Goal: Task Accomplishment & Management: Use online tool/utility

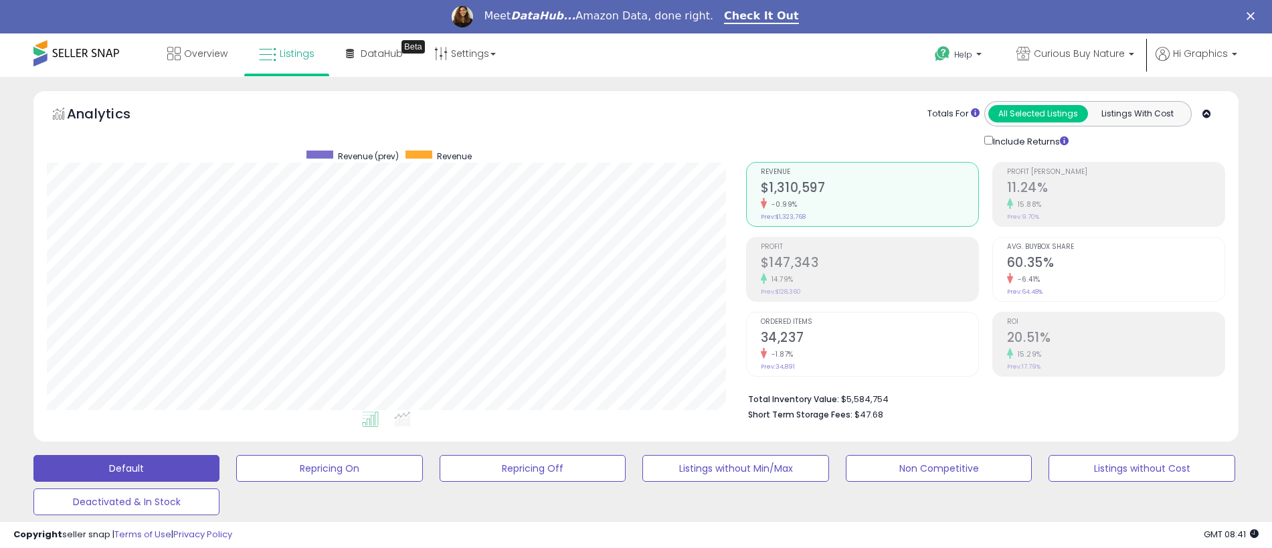
scroll to position [274, 699]
click at [1082, 54] on span "Curious Buy Nature" at bounding box center [1079, 53] width 91 height 13
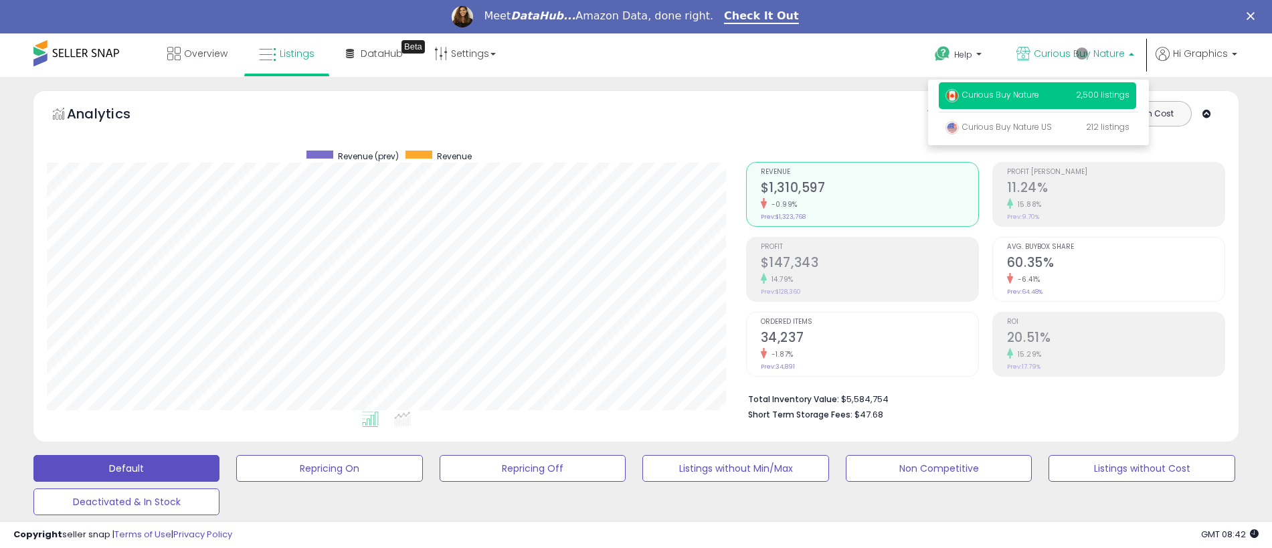
click at [1040, 97] on p "Curious Buy Nature 2,500 listings" at bounding box center [1037, 95] width 197 height 27
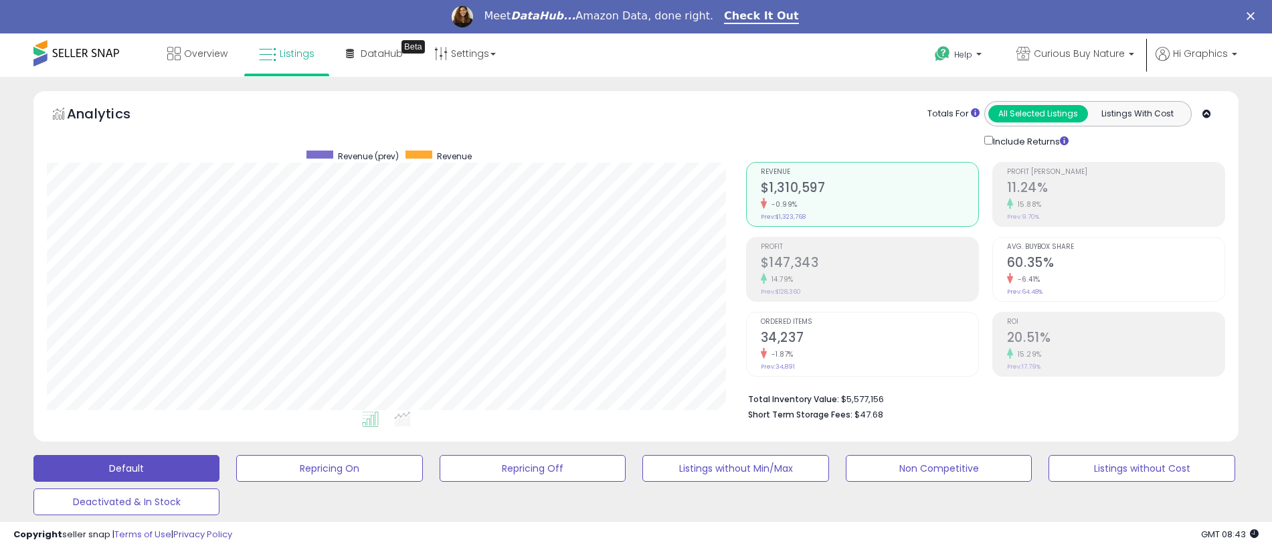
scroll to position [331, 0]
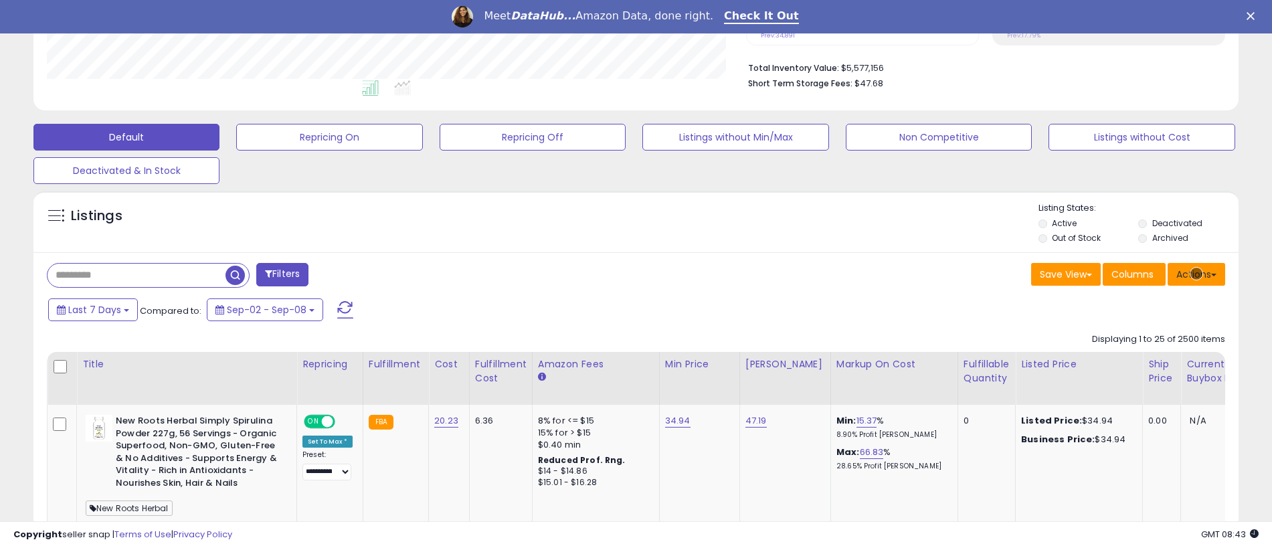
click at [1196, 274] on button "Actions" at bounding box center [1196, 274] width 58 height 23
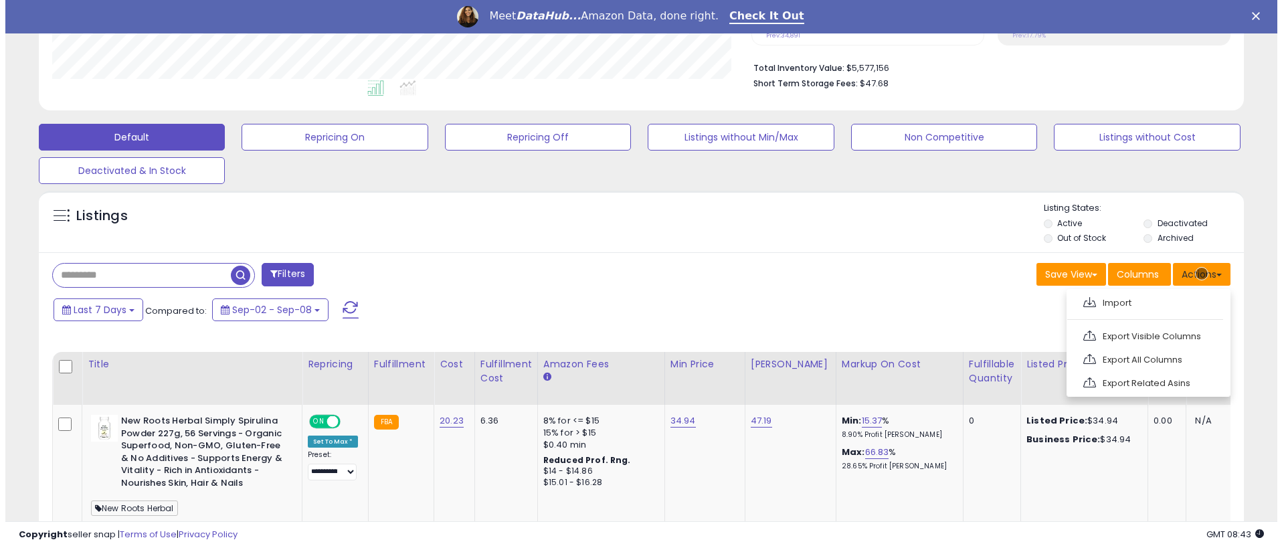
scroll to position [359, 0]
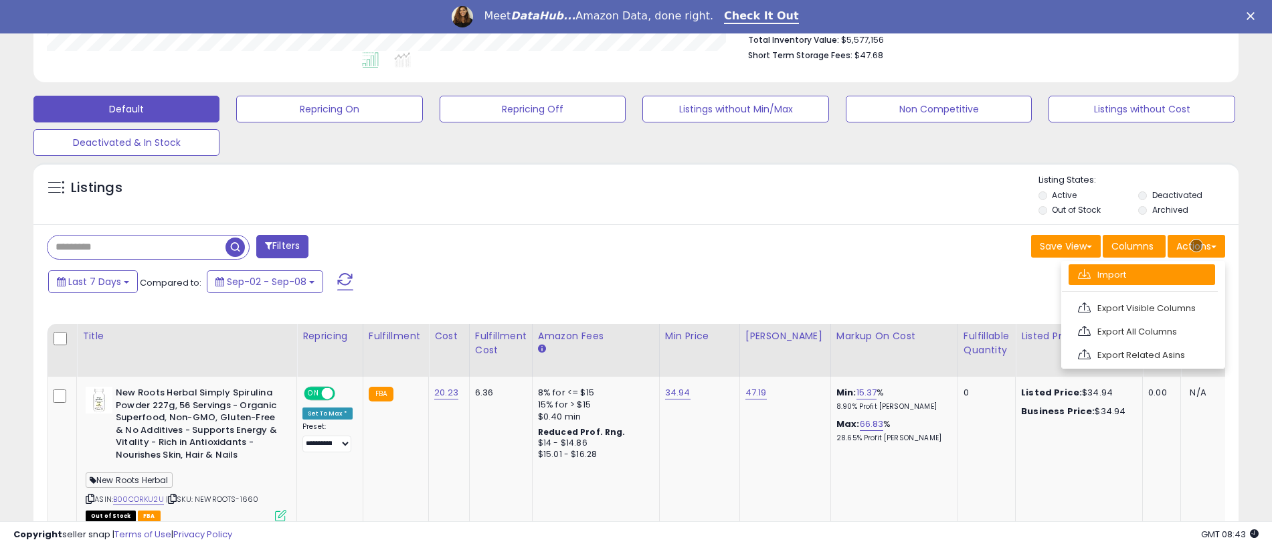
click at [1141, 274] on link "Import" at bounding box center [1141, 274] width 147 height 21
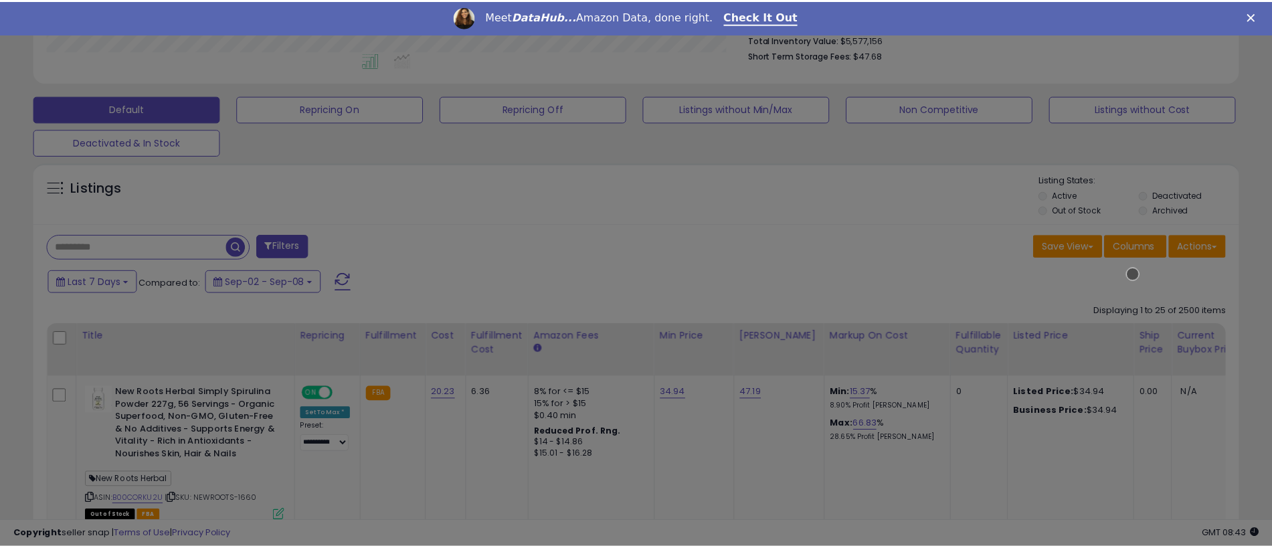
scroll to position [274, 704]
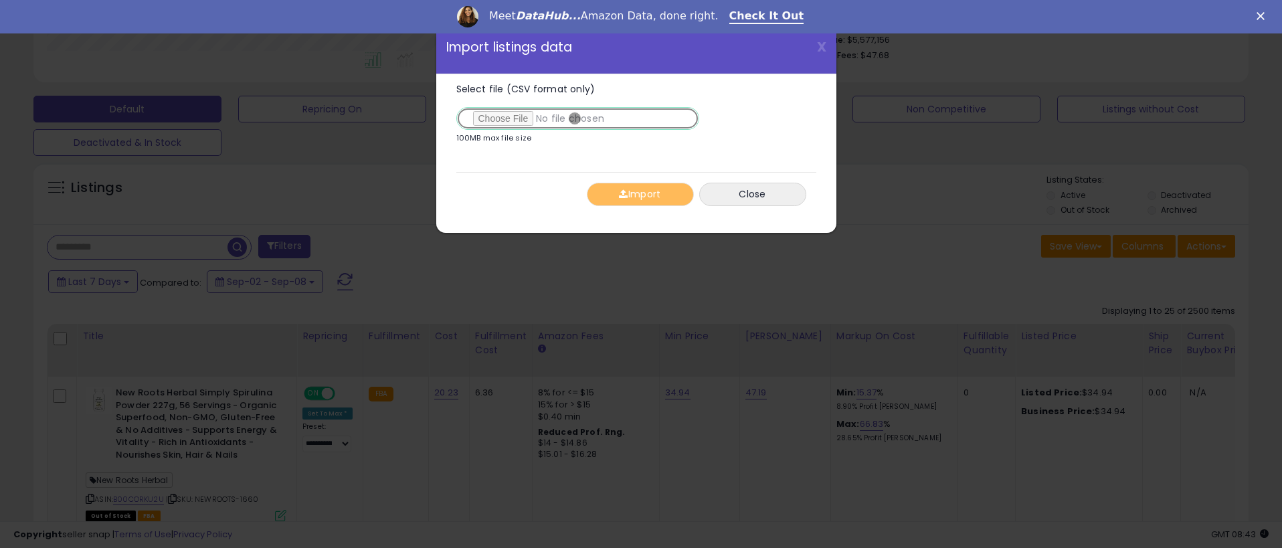
click at [575, 118] on input "Select file (CSV format only)" at bounding box center [577, 118] width 243 height 23
type input "**********"
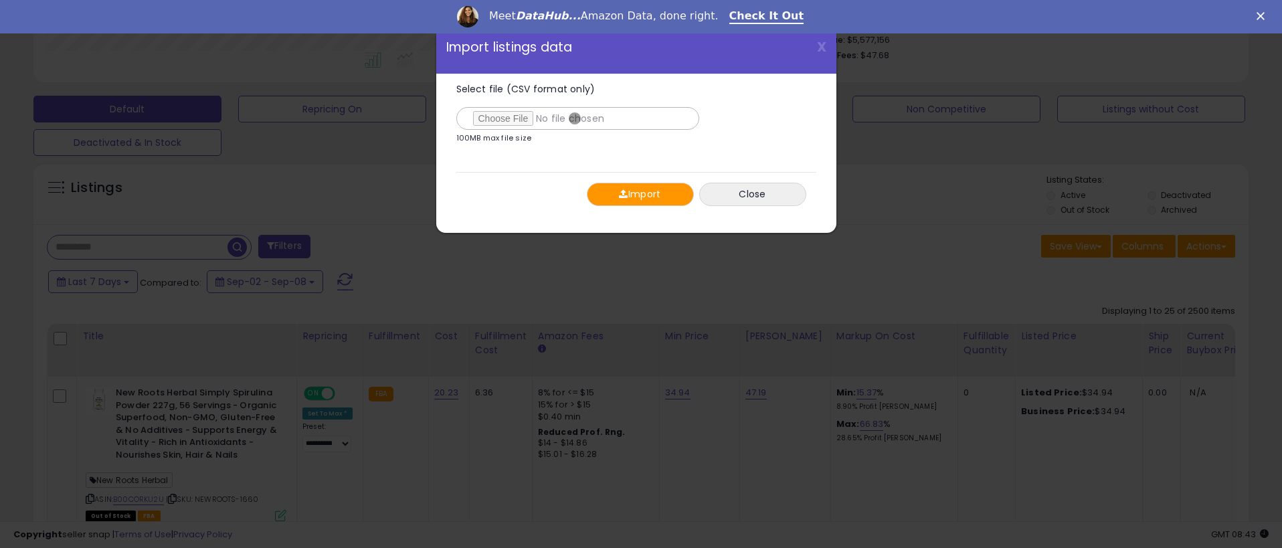
click at [640, 194] on button "Import" at bounding box center [640, 194] width 107 height 23
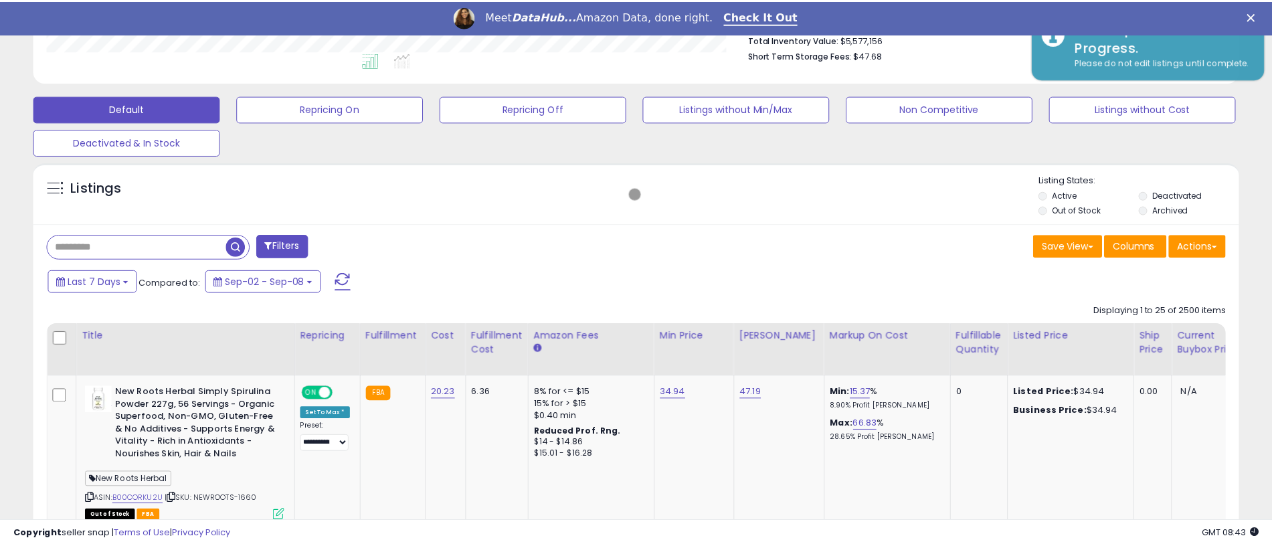
scroll to position [668702, 668277]
